Goal: Contribute content: Add original content to the website for others to see

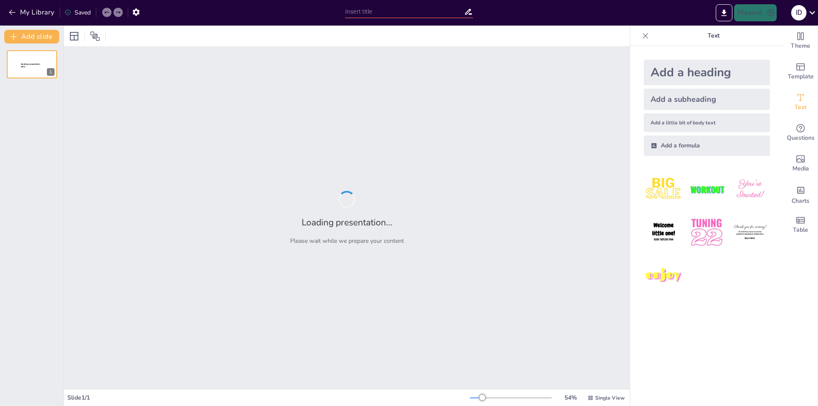
type input "Искусственный интеллект и его эволюция: от распознавания образов до генерации к…"
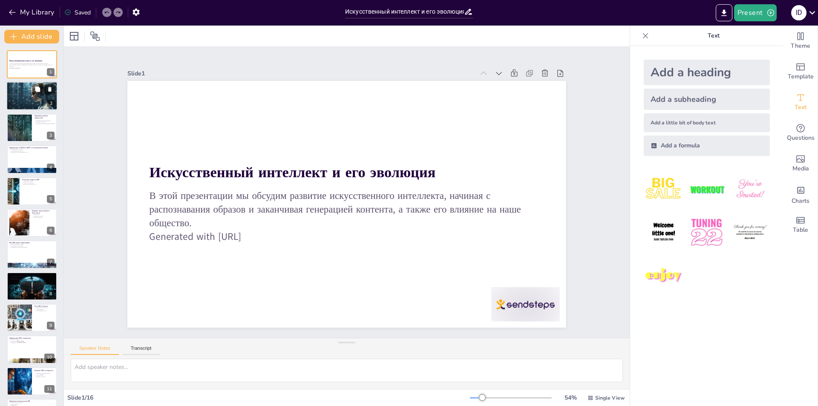
click at [40, 95] on div at bounding box center [32, 96] width 52 height 29
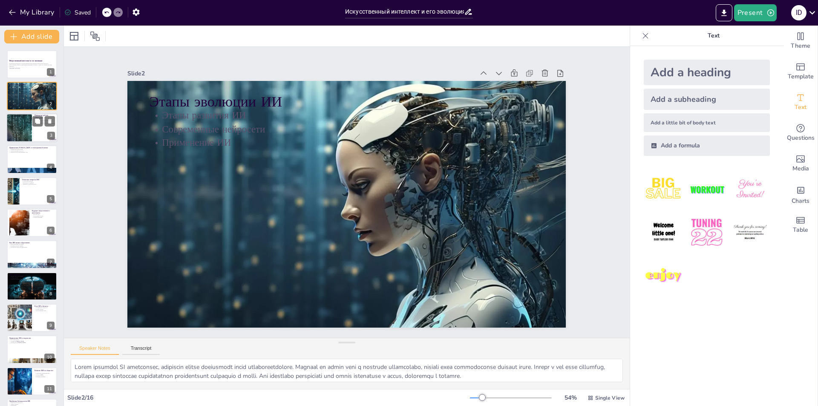
click at [48, 136] on div "3" at bounding box center [51, 136] width 8 height 8
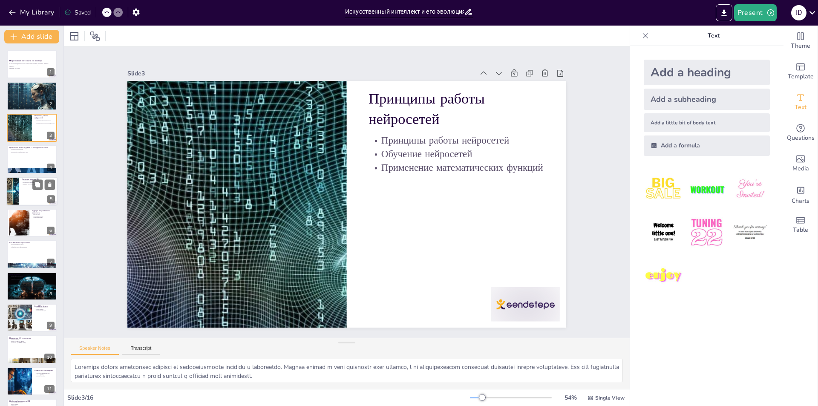
click at [27, 179] on p "Этические вопросы ИИ" at bounding box center [38, 179] width 33 height 3
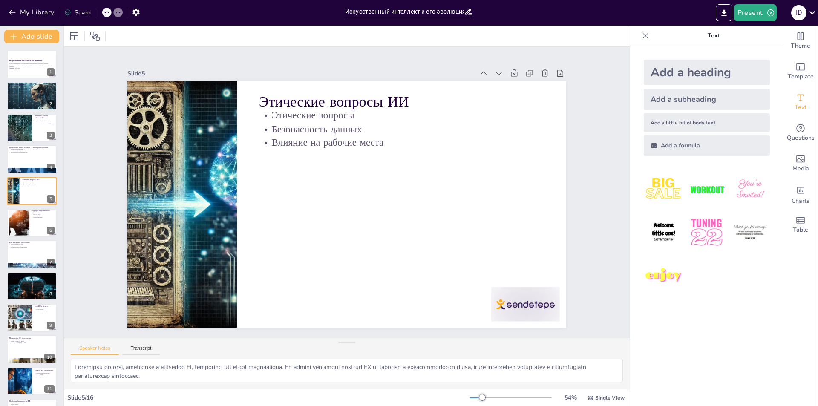
click at [43, 238] on div "Искусственный интеллект и его эволюция В этой презентации мы обсудим развитие и…" at bounding box center [32, 302] width 64 height 504
click at [38, 222] on div at bounding box center [31, 222] width 51 height 29
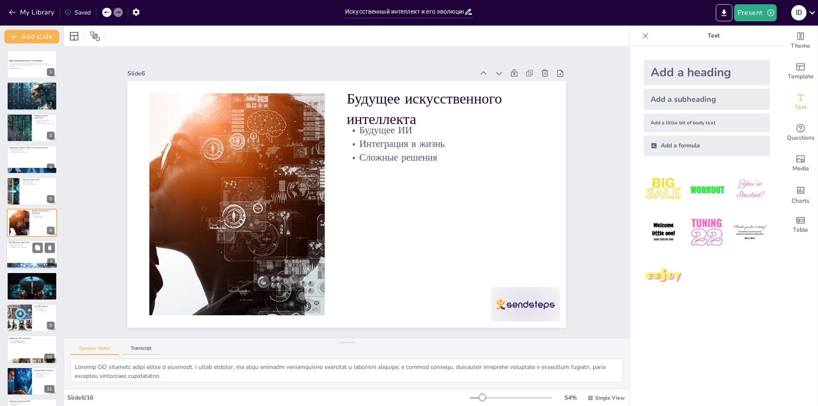
click at [41, 260] on div at bounding box center [31, 254] width 51 height 29
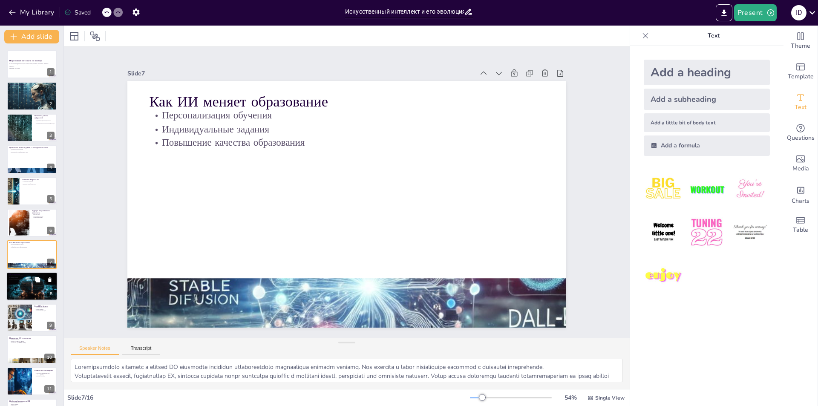
scroll to position [30, 0]
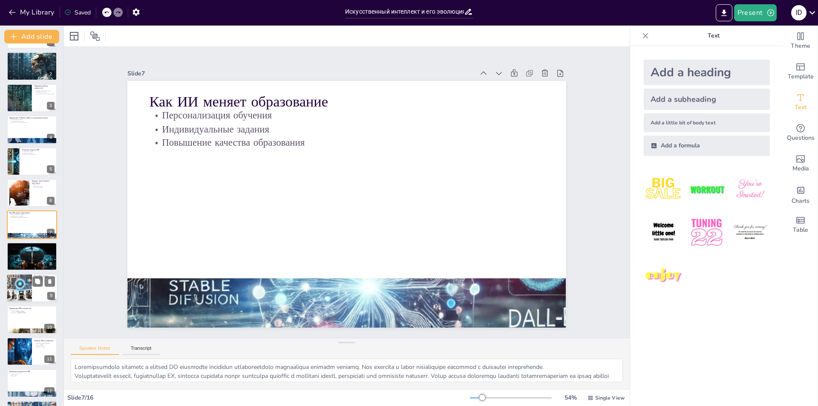
click at [20, 280] on div at bounding box center [19, 288] width 50 height 29
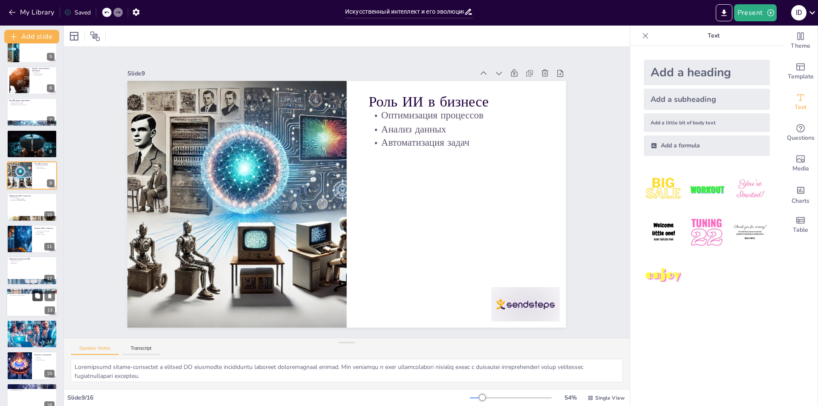
scroll to position [155, 0]
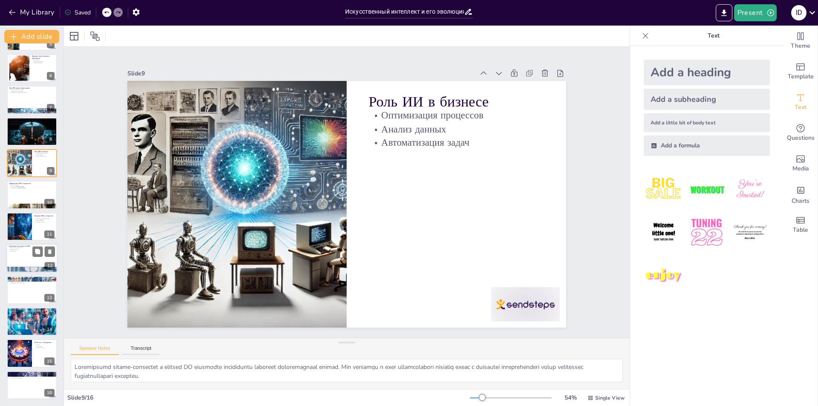
click at [31, 260] on div at bounding box center [31, 258] width 51 height 29
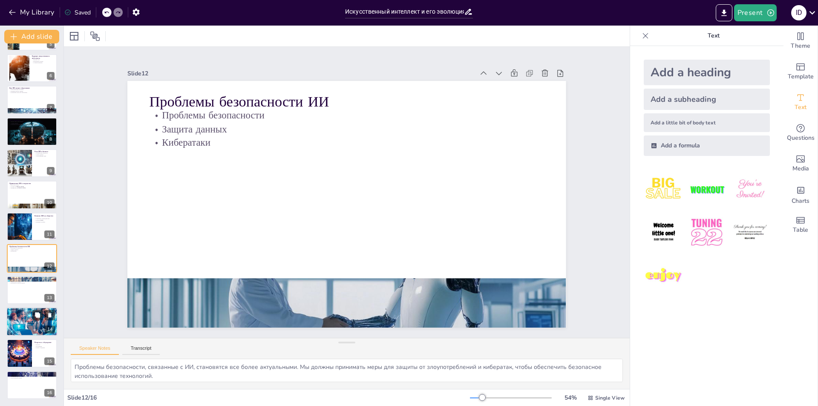
click at [33, 330] on div at bounding box center [31, 322] width 51 height 38
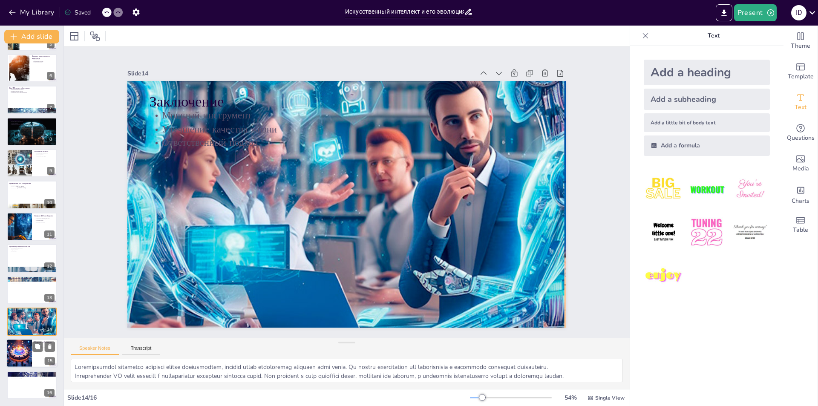
click at [32, 365] on div at bounding box center [31, 353] width 51 height 29
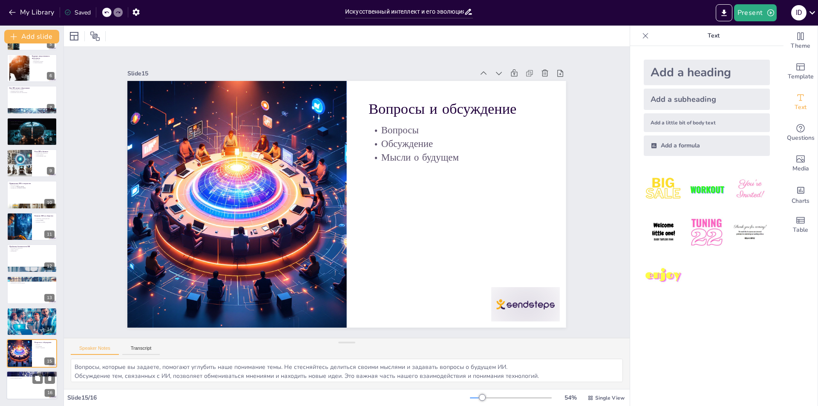
click at [40, 388] on div at bounding box center [31, 385] width 51 height 29
type textarea "Loremipsumdol sitametco adipisci elitse doeiusmodtem, incidid utlab etdoloremag…"
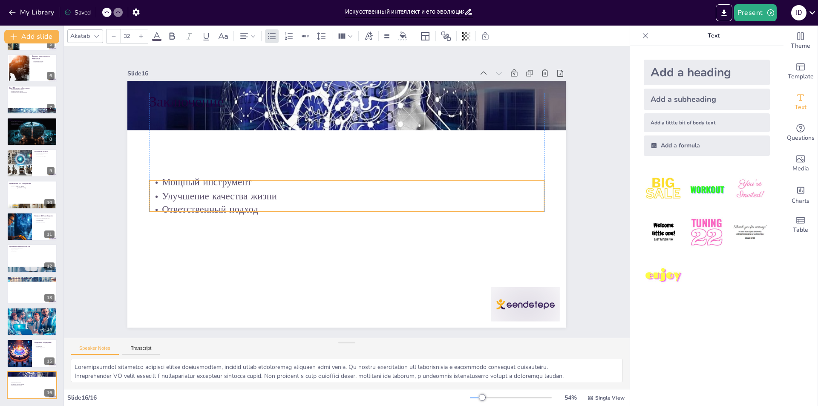
drag, startPoint x: 201, startPoint y: 129, endPoint x: 198, endPoint y: 196, distance: 67.8
click at [198, 196] on p "Улучшение качества жизни" at bounding box center [347, 188] width 389 height 95
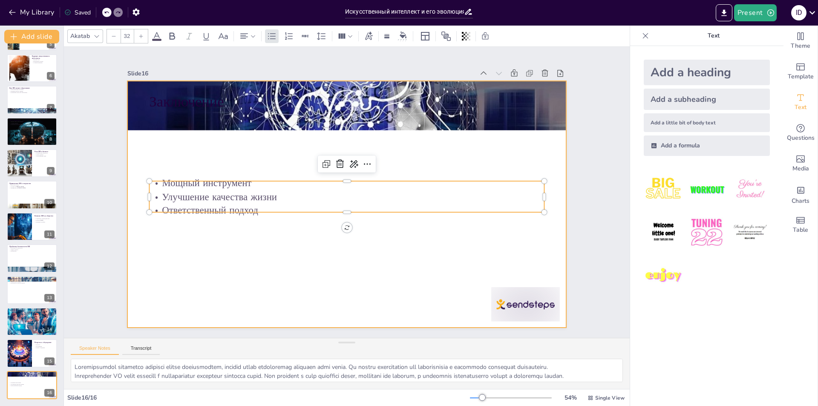
click at [211, 227] on div at bounding box center [346, 180] width 439 height 247
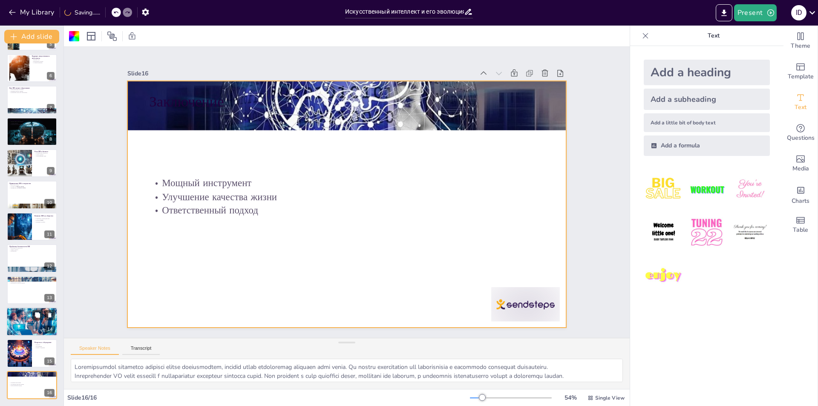
click at [37, 326] on div at bounding box center [31, 322] width 51 height 38
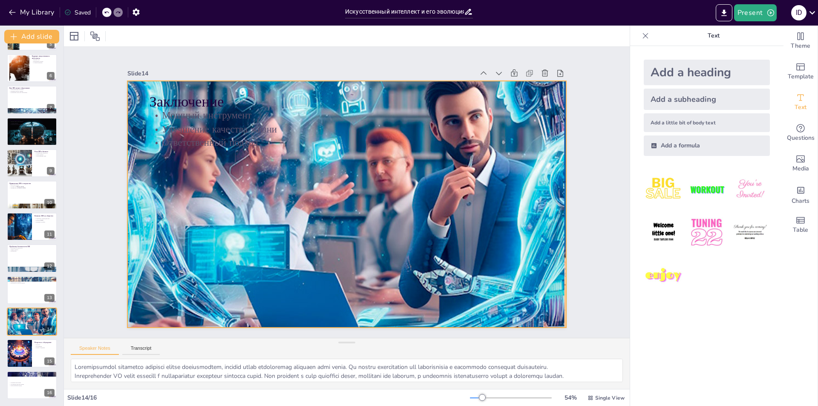
click at [282, 171] on div at bounding box center [334, 192] width 329 height 439
click at [201, 235] on div at bounding box center [353, 182] width 544 height 504
click at [12, 14] on icon "button" at bounding box center [12, 12] width 9 height 9
